Goal: Check status

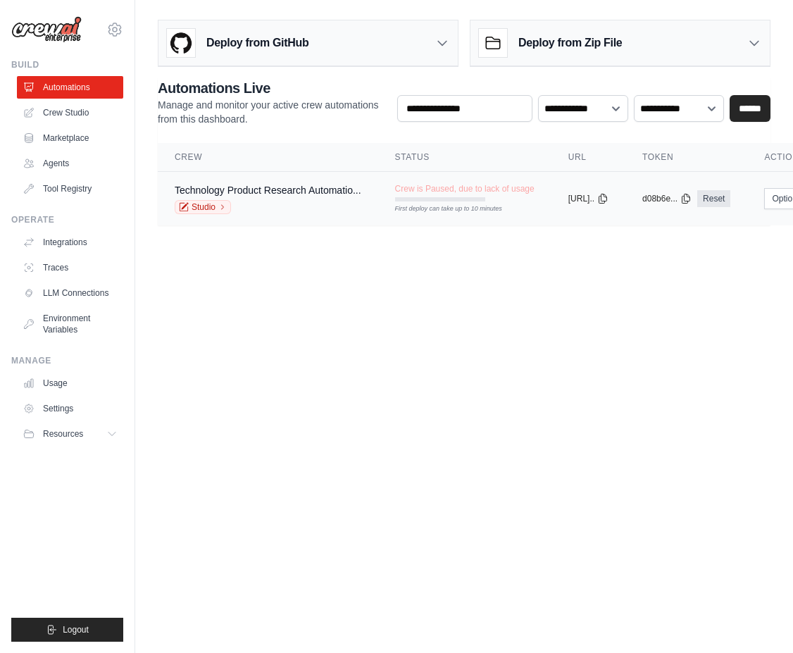
click at [438, 201] on div "First deploy can take up to 10 minutes" at bounding box center [440, 199] width 90 height 4
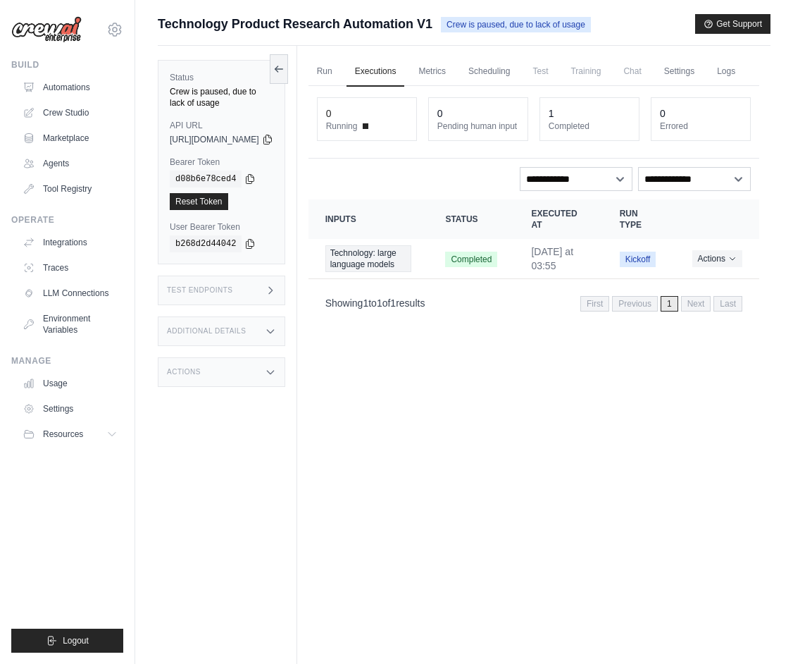
click at [591, 120] on div "1" at bounding box center [590, 113] width 82 height 14
click at [285, 69] on icon at bounding box center [278, 68] width 11 height 11
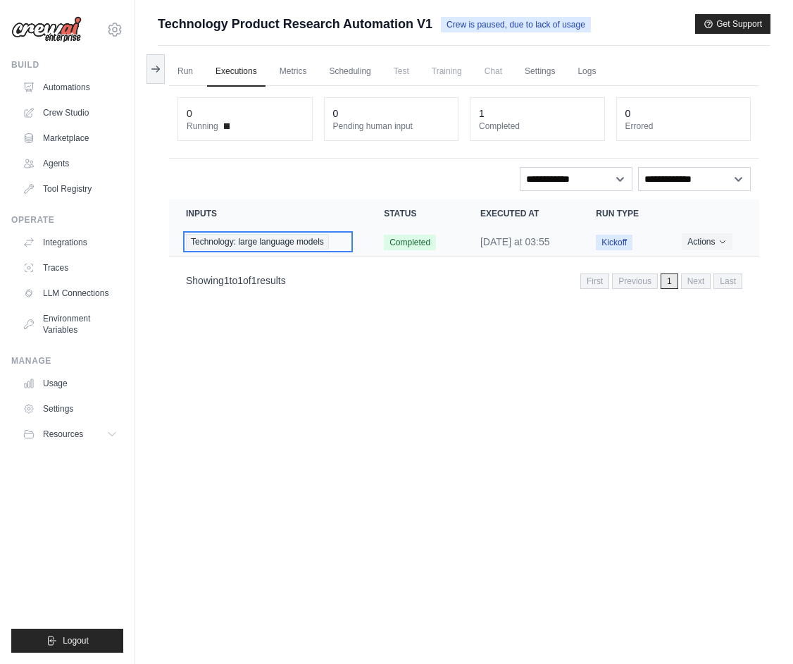
click at [200, 238] on span "Technology: large language models" at bounding box center [257, 241] width 143 height 15
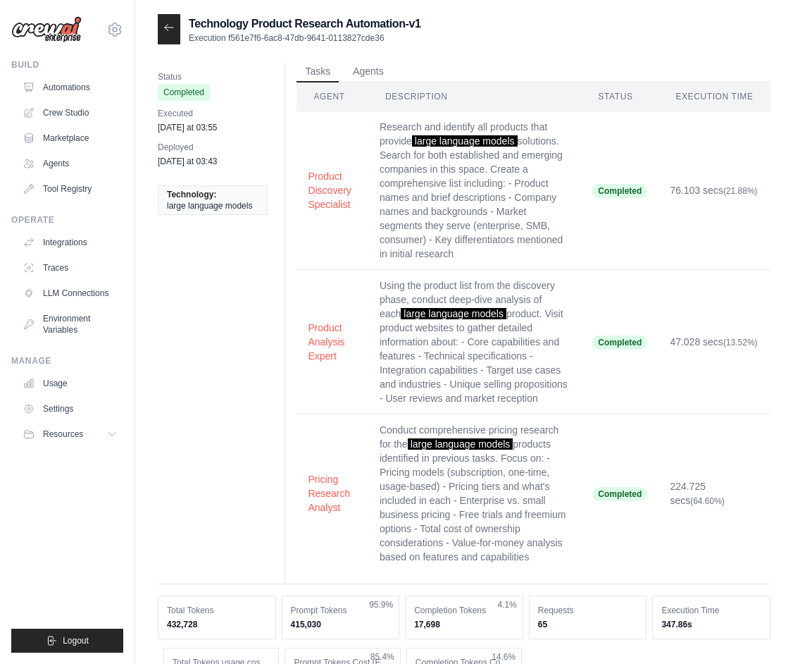
click at [194, 202] on span "large language models" at bounding box center [209, 205] width 85 height 11
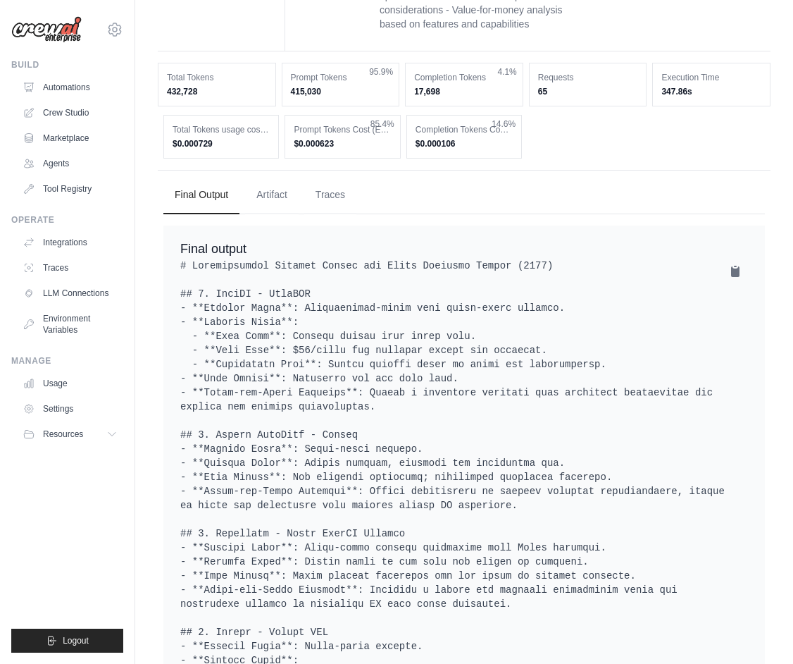
scroll to position [488, 0]
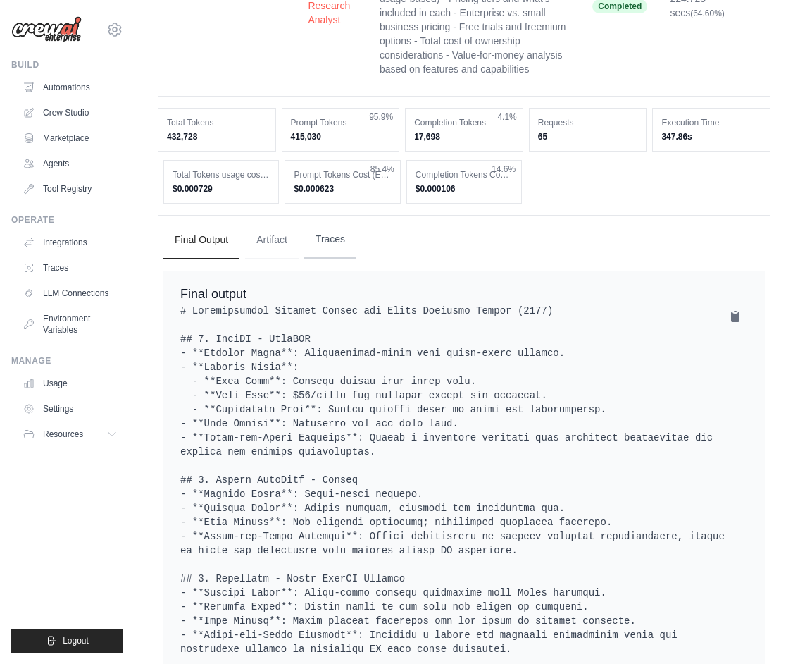
click at [329, 235] on button "Traces" at bounding box center [330, 240] width 52 height 38
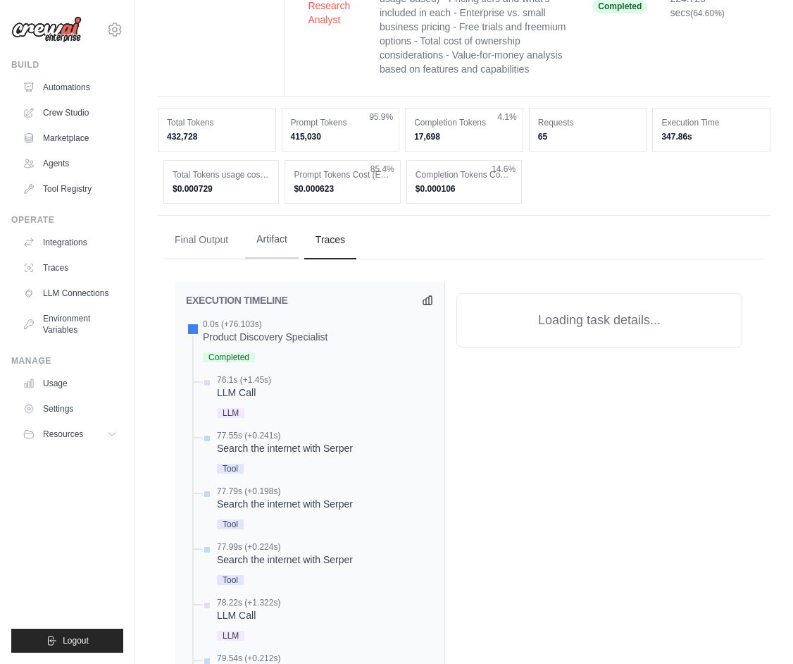
click at [280, 242] on button "Artifact" at bounding box center [272, 240] width 54 height 38
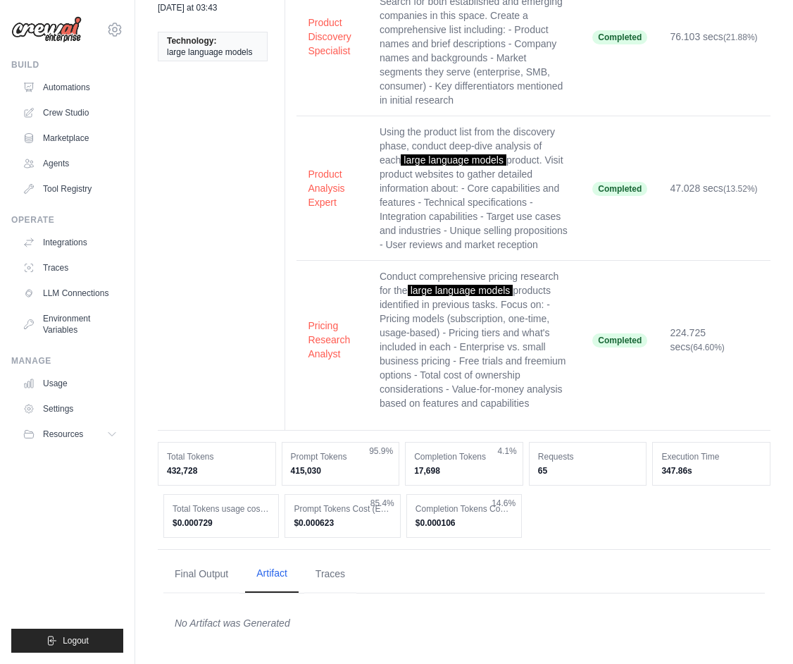
scroll to position [154, 0]
click at [190, 575] on button "Final Output" at bounding box center [201, 573] width 76 height 38
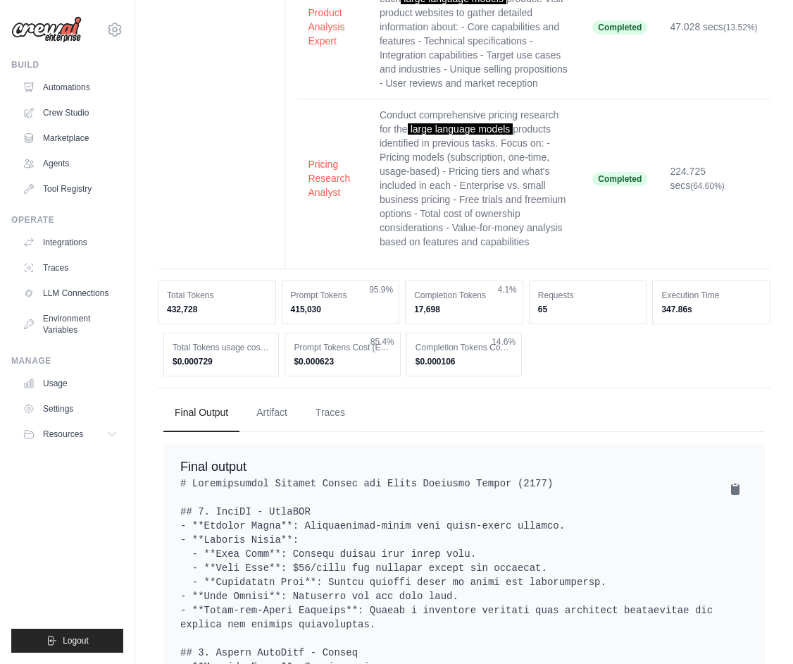
scroll to position [0, 0]
